Goal: Task Accomplishment & Management: Use online tool/utility

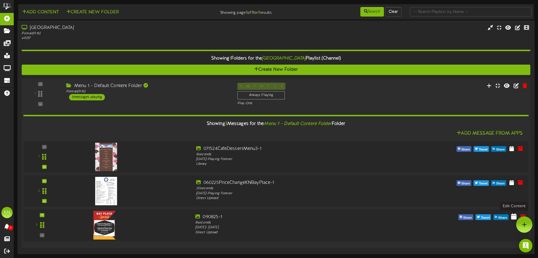
click at [513, 217] on icon at bounding box center [514, 216] width 6 height 6
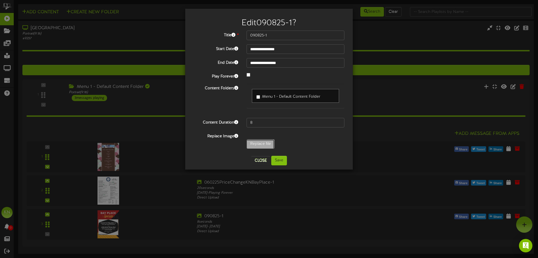
type input "**********"
type input "0908252-1"
click at [282, 160] on button "Save" at bounding box center [279, 161] width 16 height 10
